Goal: Find specific page/section: Find specific page/section

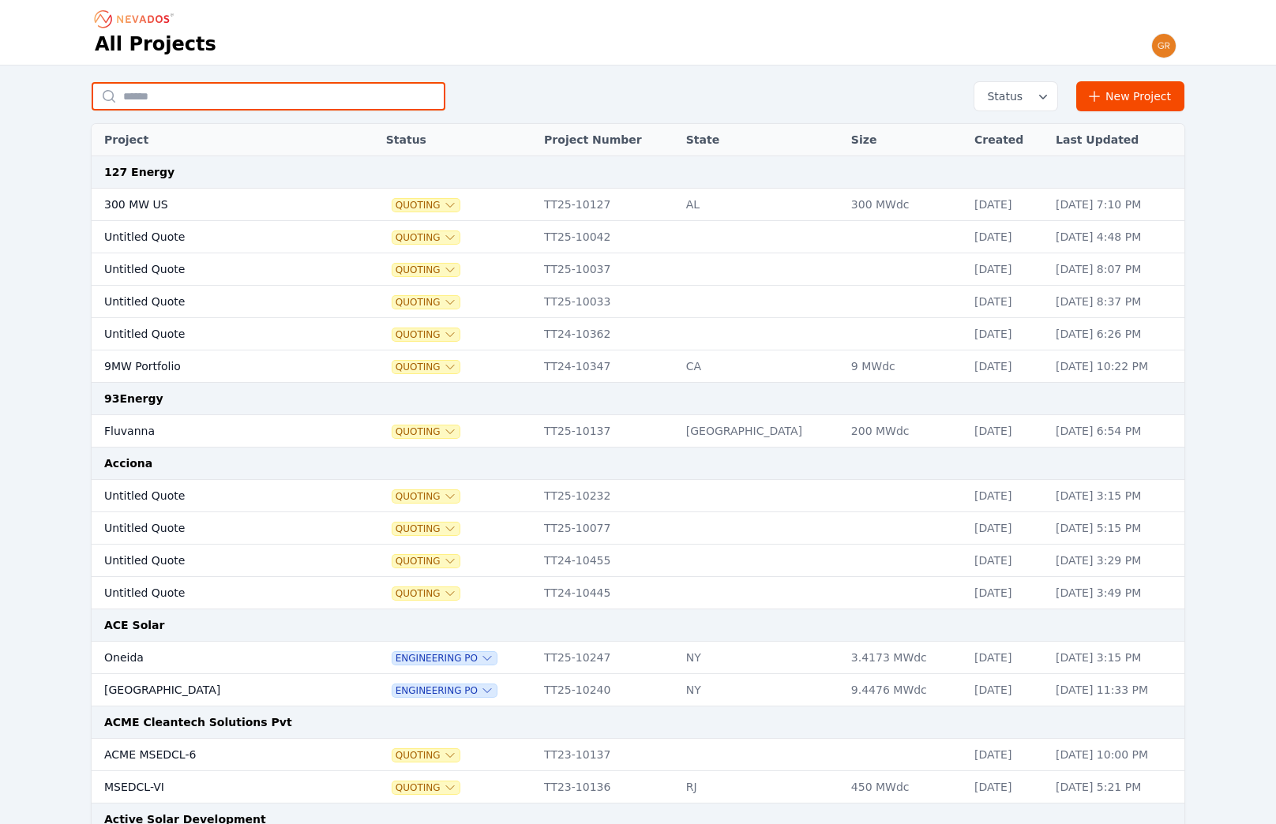
click at [267, 97] on input "text" at bounding box center [269, 96] width 354 height 28
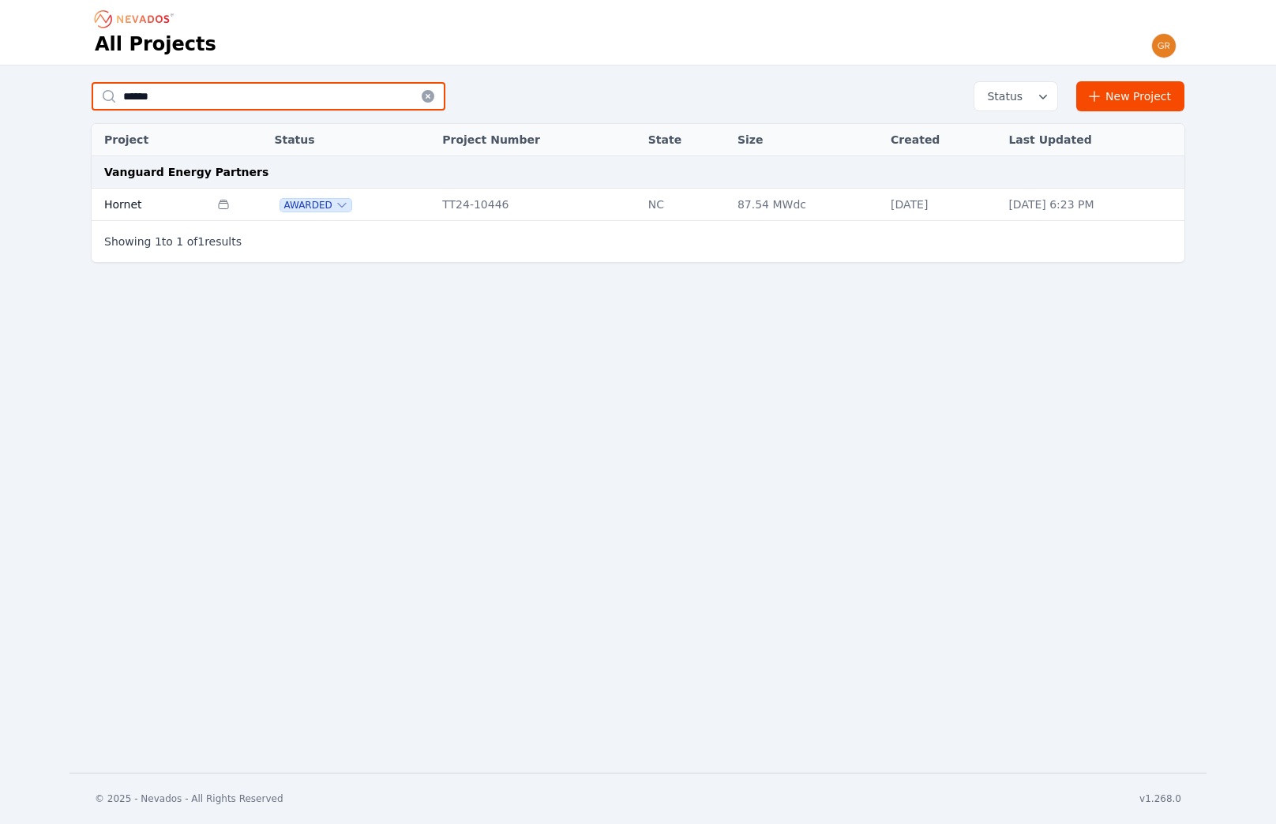
type input "******"
click at [133, 204] on td "Hornet" at bounding box center [151, 205] width 118 height 32
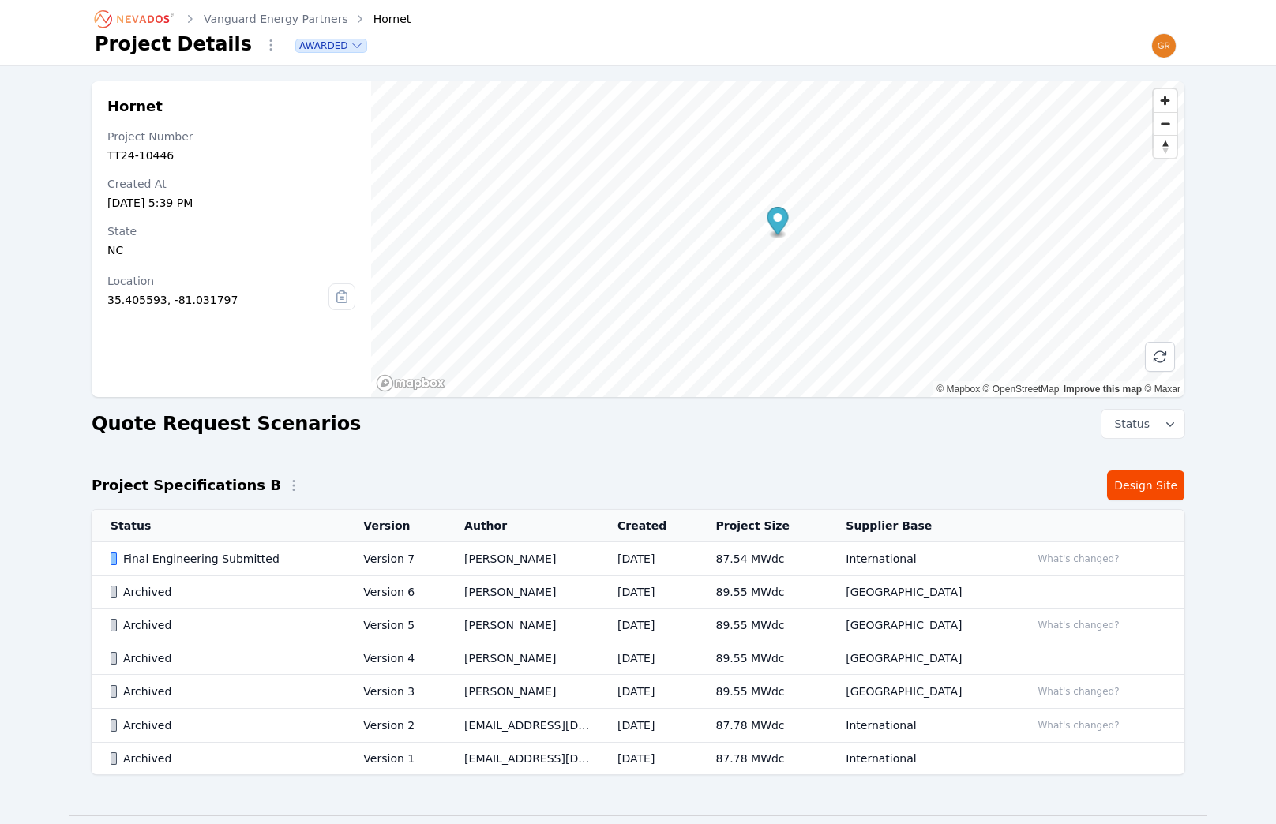
click at [342, 297] on icon at bounding box center [342, 297] width 4 height 0
click at [1169, 423] on icon "button" at bounding box center [1170, 424] width 16 height 16
click at [906, 428] on div "Quote Request Scenarios Status Active Archived" at bounding box center [638, 424] width 1093 height 28
